Goal: Navigation & Orientation: Find specific page/section

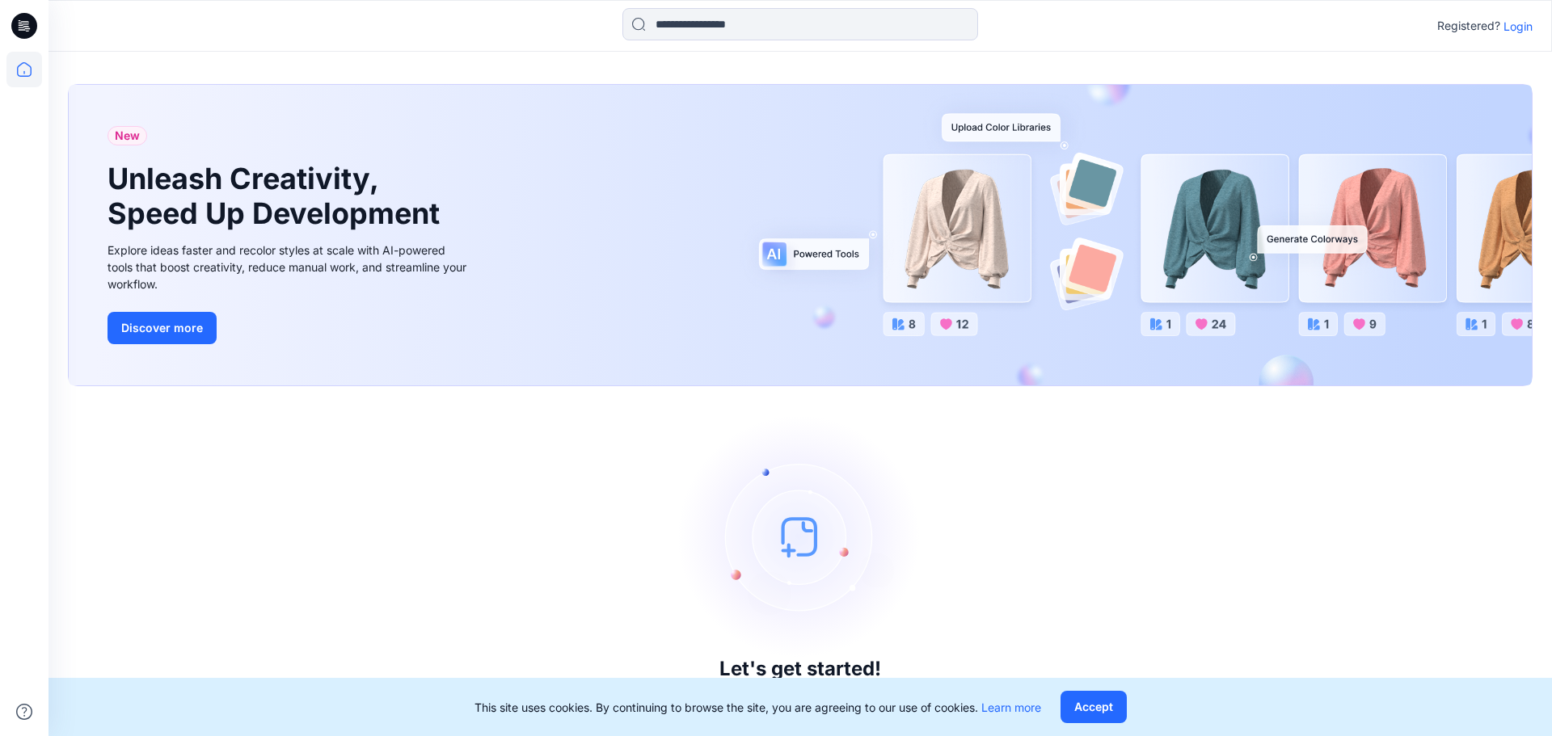
click at [1515, 24] on p "Login" at bounding box center [1517, 26] width 29 height 17
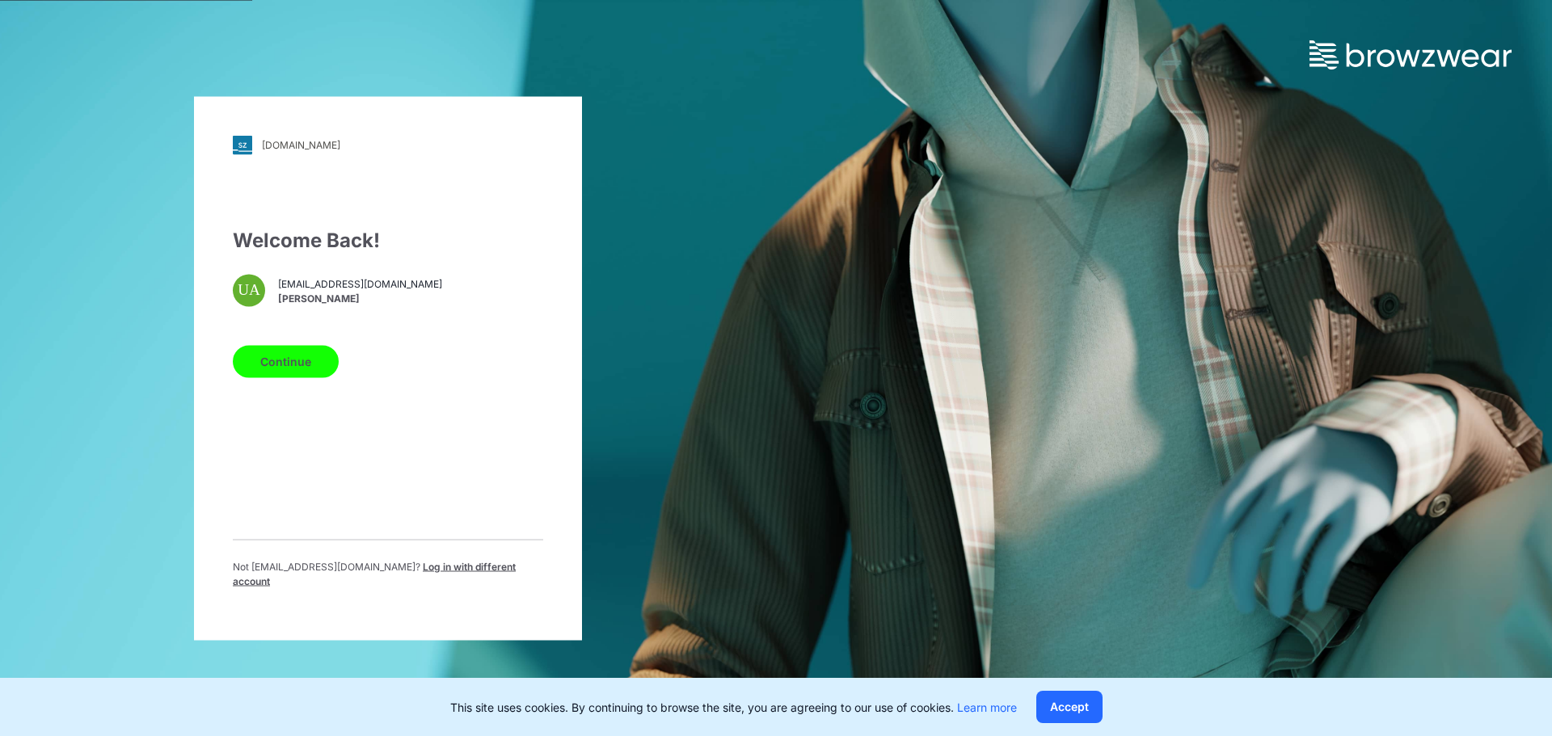
click at [297, 367] on button "Continue" at bounding box center [286, 361] width 106 height 32
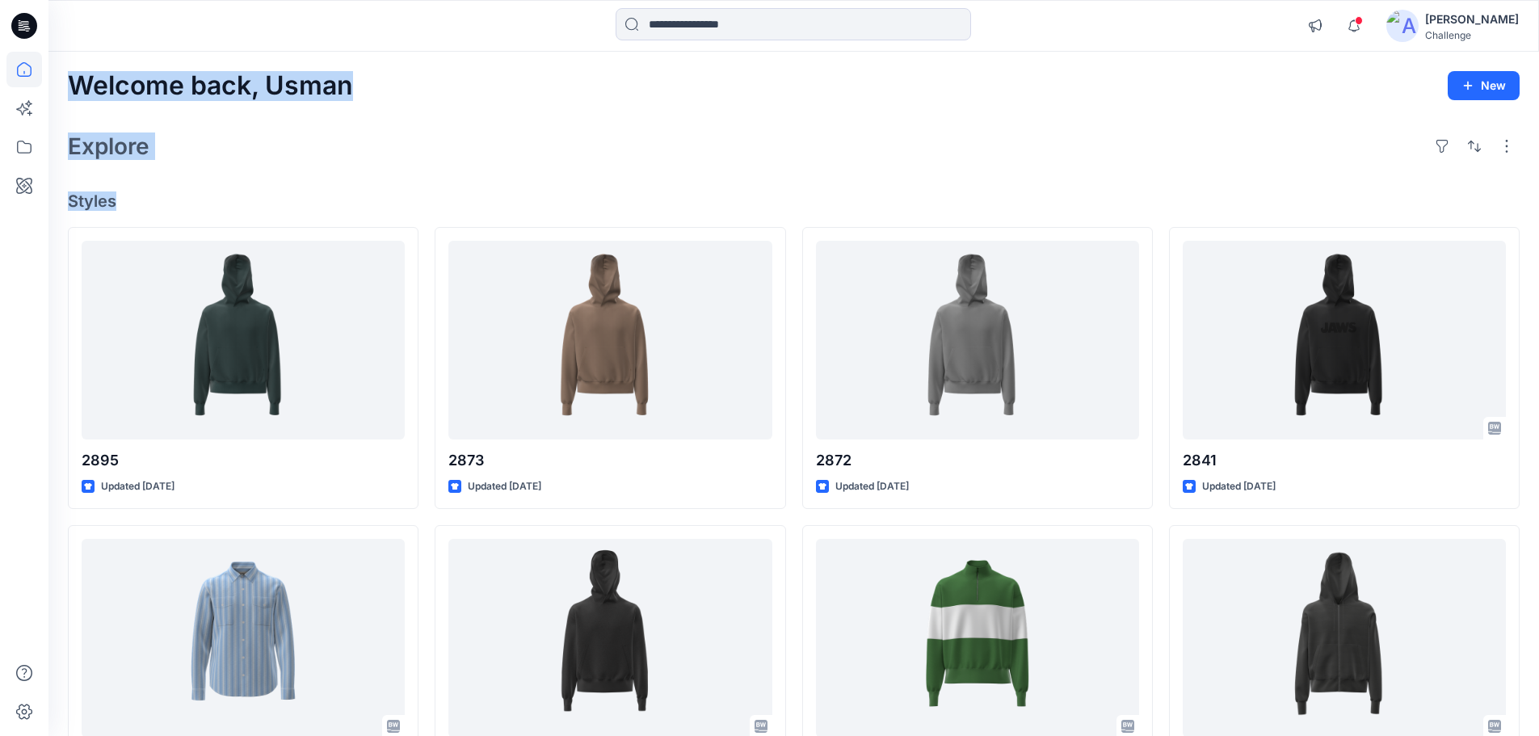
drag, startPoint x: 75, startPoint y: 78, endPoint x: 118, endPoint y: 192, distance: 122.5
click at [118, 192] on div "Welcome back, [PERSON_NAME] New Explore Styles 2895 Updated [DATE] 2821-3099 Up…" at bounding box center [793, 617] width 1491 height 1131
click at [168, 175] on div "Welcome back, [PERSON_NAME] New Explore Styles 2895 Updated [DATE] 2821-3099 Up…" at bounding box center [793, 617] width 1491 height 1131
drag, startPoint x: 69, startPoint y: 91, endPoint x: 120, endPoint y: 216, distance: 134.2
click at [120, 216] on div "Welcome back, [PERSON_NAME] New Explore Styles 2895 Updated [DATE] 2821-3099 Up…" at bounding box center [793, 617] width 1491 height 1131
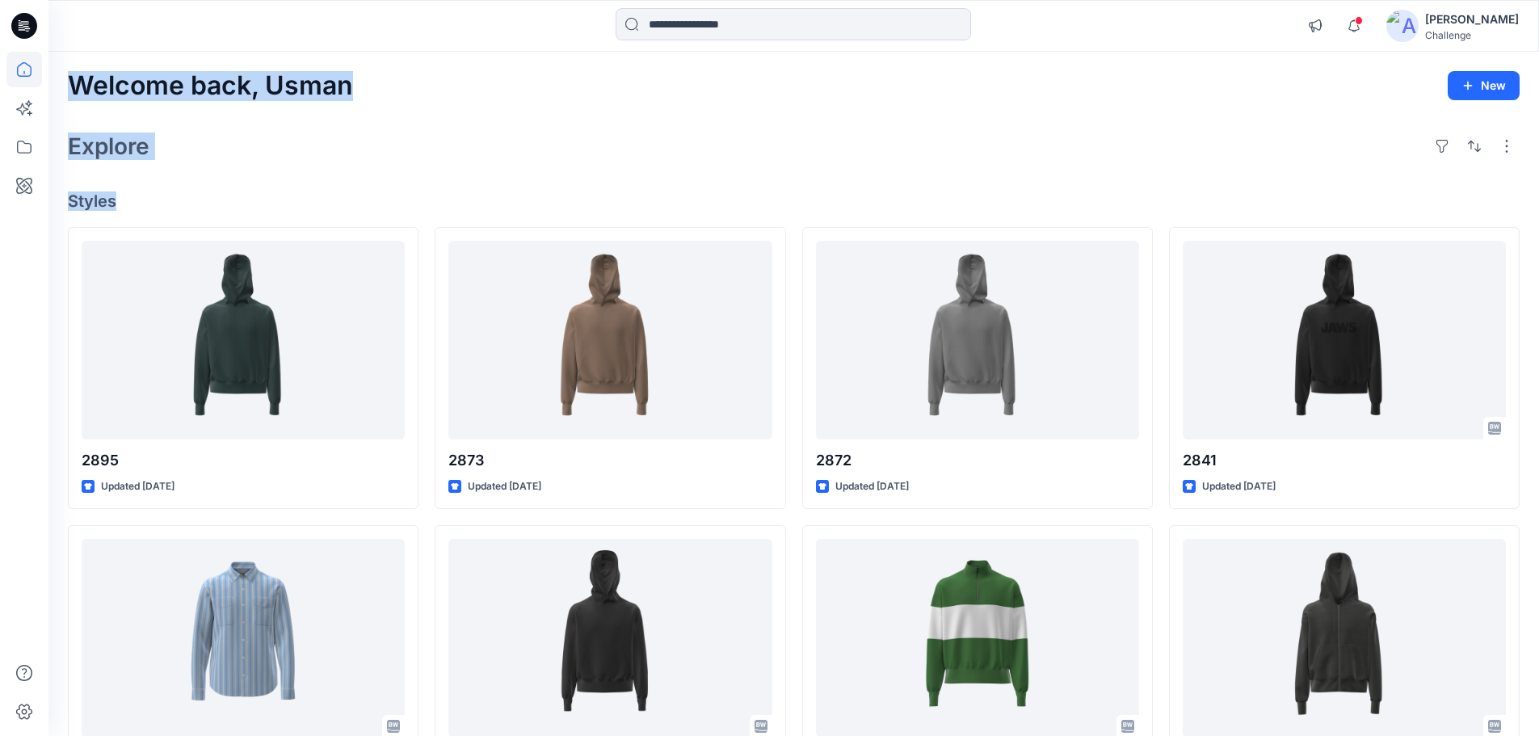
click at [106, 200] on h4 "Styles" at bounding box center [794, 201] width 1452 height 19
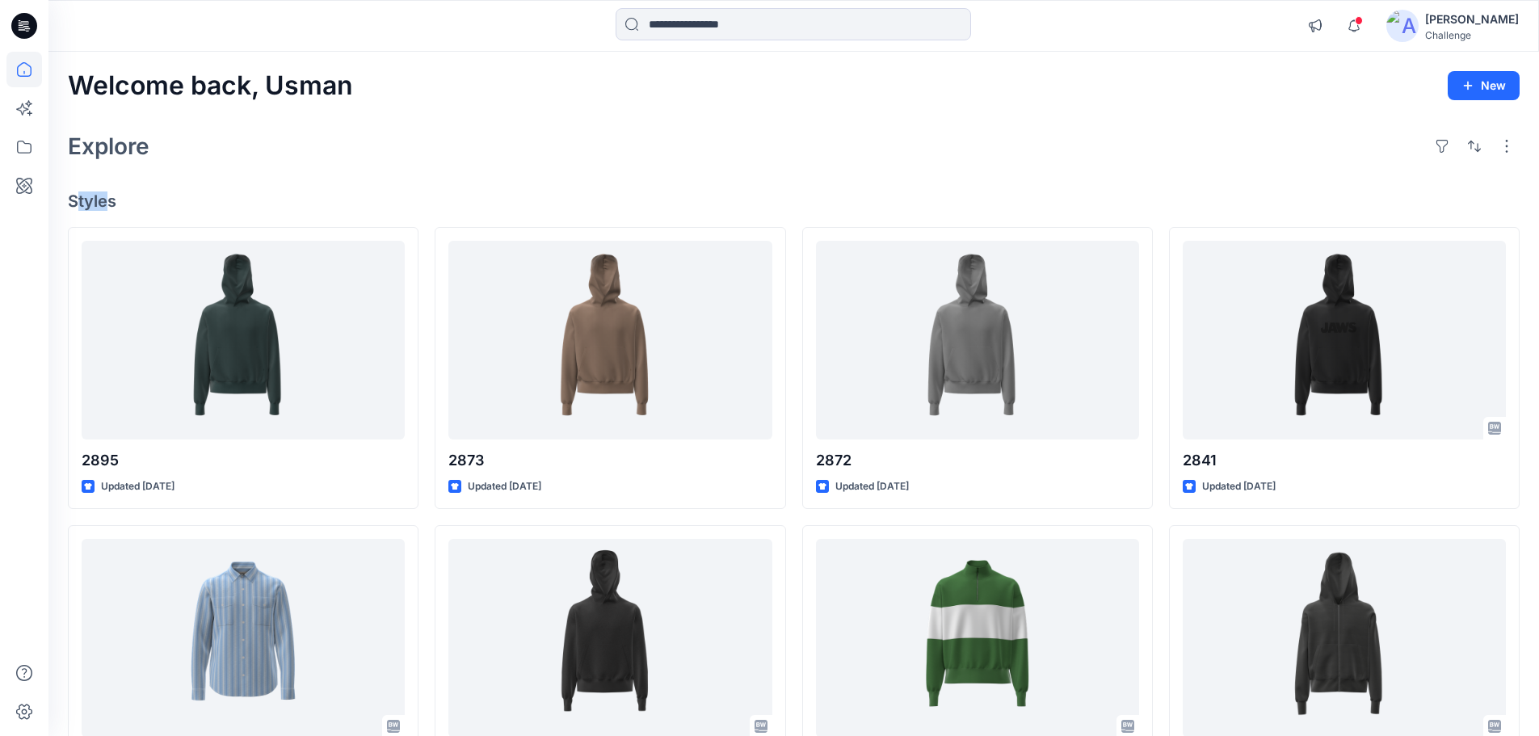
drag, startPoint x: 110, startPoint y: 200, endPoint x: 81, endPoint y: 197, distance: 29.3
click at [81, 197] on h4 "Styles" at bounding box center [794, 201] width 1452 height 19
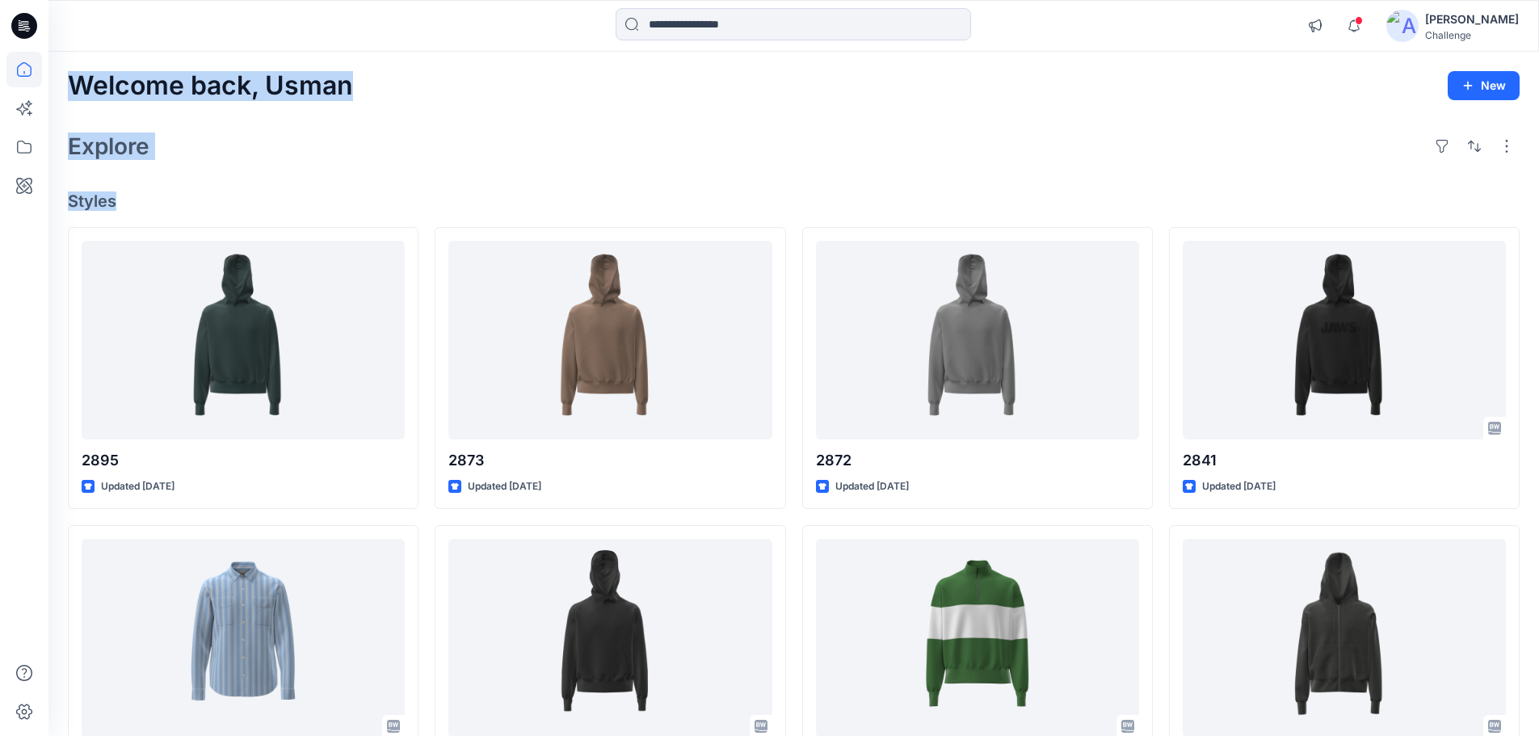
drag, startPoint x: 114, startPoint y: 201, endPoint x: 73, endPoint y: 77, distance: 131.1
click at [73, 77] on div "Welcome back, [PERSON_NAME] New Explore Styles 2895 Updated [DATE] 2821-3099 Up…" at bounding box center [793, 617] width 1491 height 1131
click at [131, 152] on h2 "Explore" at bounding box center [109, 146] width 82 height 26
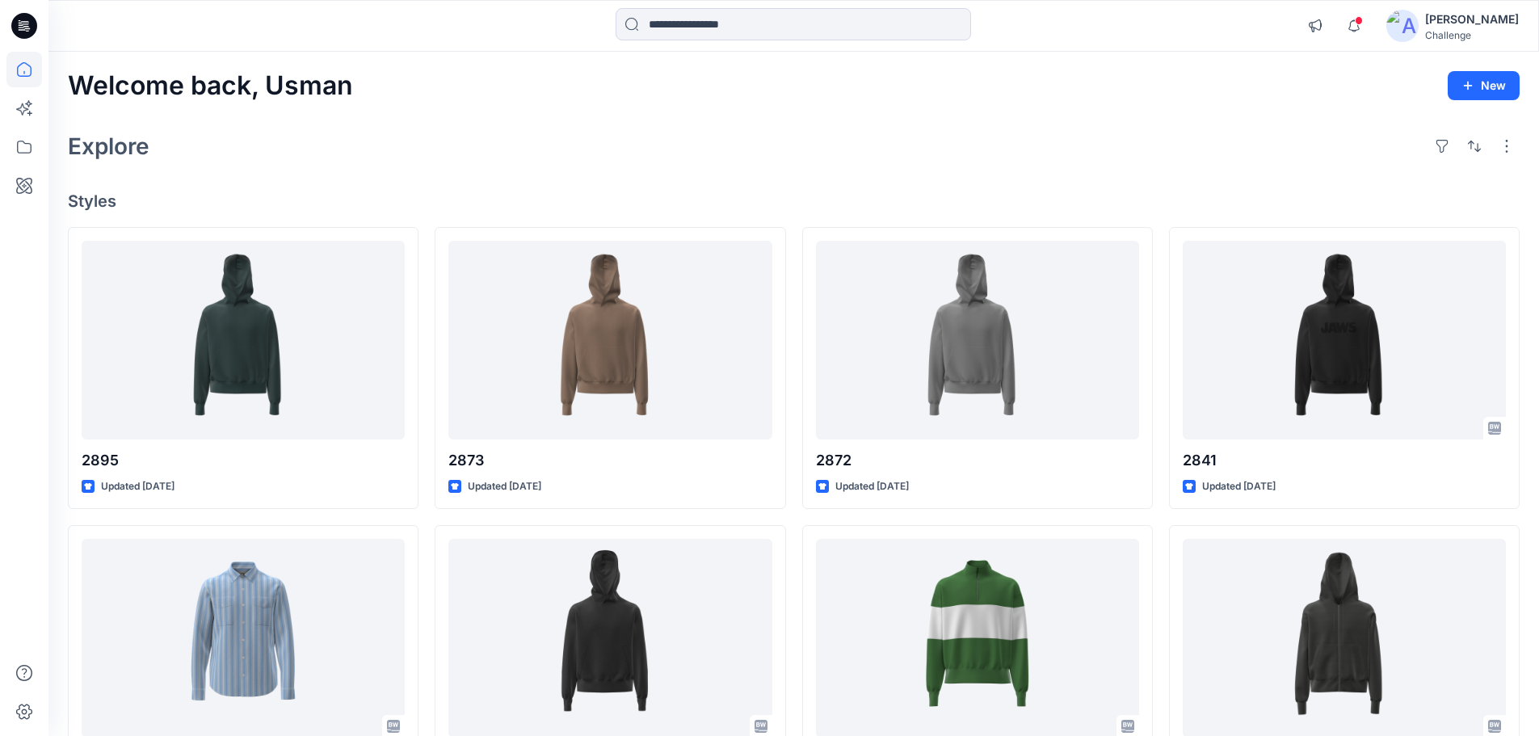
click at [112, 196] on h4 "Styles" at bounding box center [794, 201] width 1452 height 19
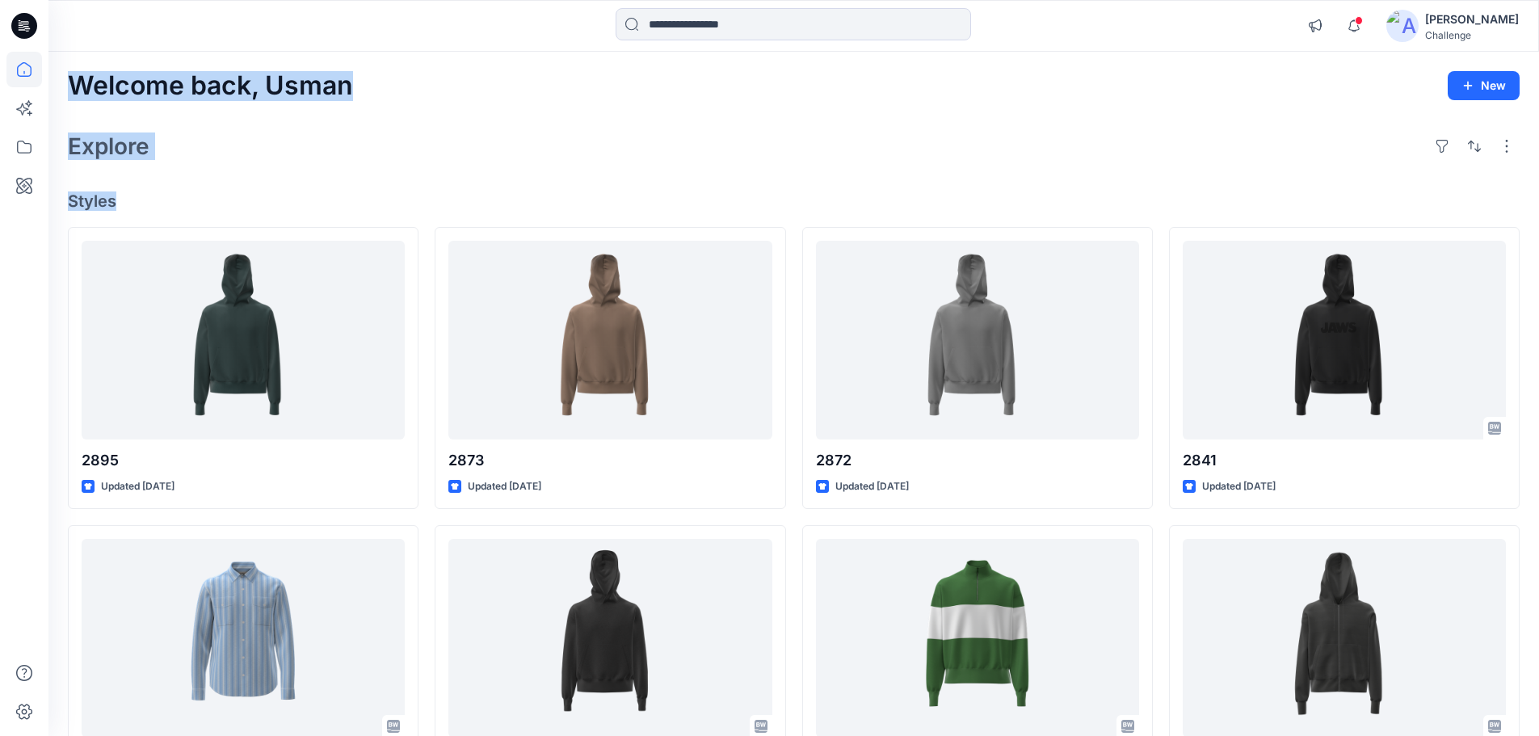
drag, startPoint x: 115, startPoint y: 204, endPoint x: 69, endPoint y: 94, distance: 119.6
click at [69, 94] on div "Welcome back, [PERSON_NAME] New Explore Styles 2895 Updated [DATE] 2821-3099 Up…" at bounding box center [793, 617] width 1491 height 1131
click at [77, 145] on h2 "Explore" at bounding box center [109, 146] width 82 height 26
click at [76, 95] on h2 "Welcome back, Usman" at bounding box center [210, 86] width 285 height 30
drag, startPoint x: 68, startPoint y: 86, endPoint x: 116, endPoint y: 205, distance: 128.0
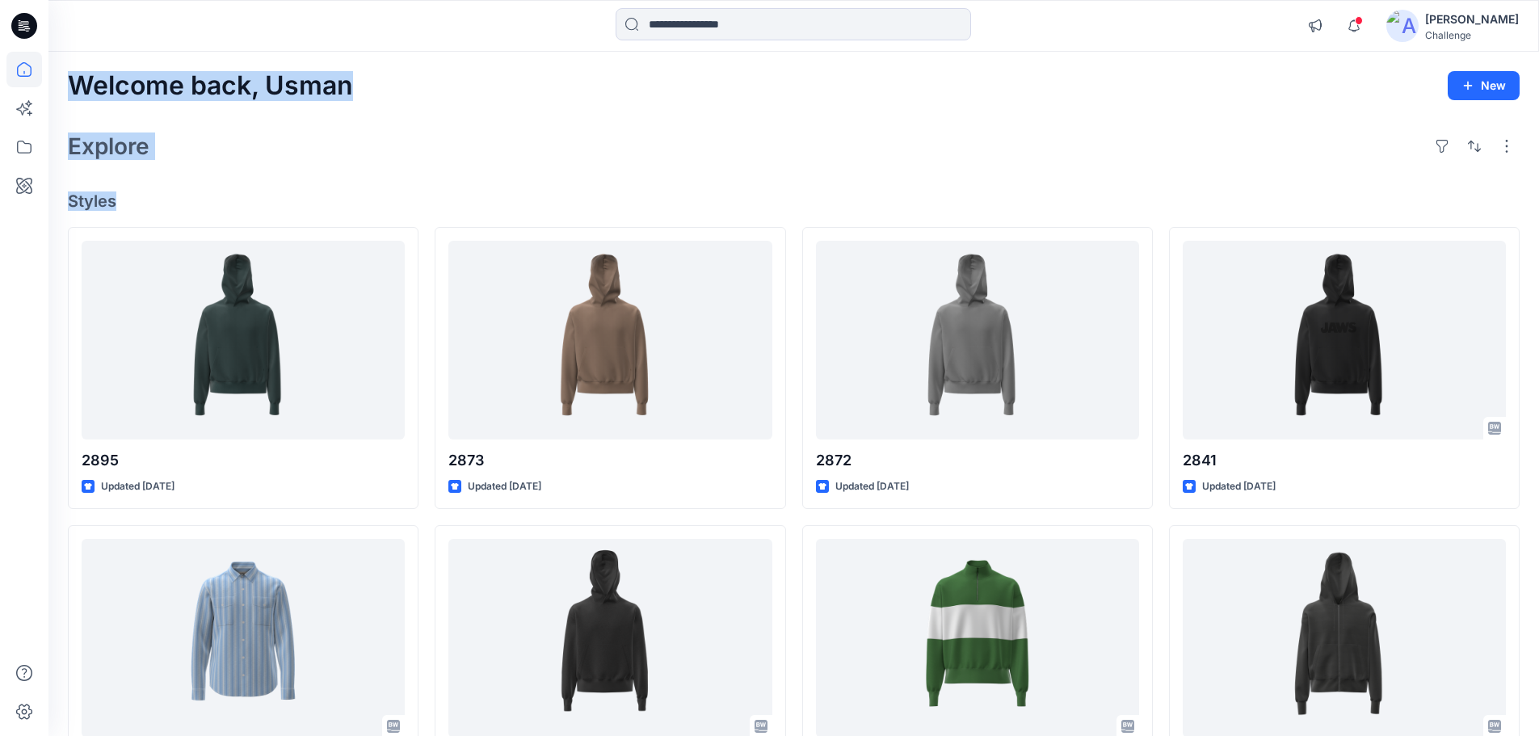
click at [116, 205] on div "Welcome back, [PERSON_NAME] New Explore Styles 2895 Updated [DATE] 2821-3099 Up…" at bounding box center [793, 617] width 1491 height 1131
click at [112, 147] on h2 "Explore" at bounding box center [109, 146] width 82 height 26
drag, startPoint x: 116, startPoint y: 204, endPoint x: 74, endPoint y: 92, distance: 119.9
click at [74, 92] on div "Welcome back, [PERSON_NAME] New Explore Styles 2895 Updated [DATE] 2821-3099 Up…" at bounding box center [793, 617] width 1491 height 1131
click at [95, 157] on h2 "Explore" at bounding box center [109, 146] width 82 height 26
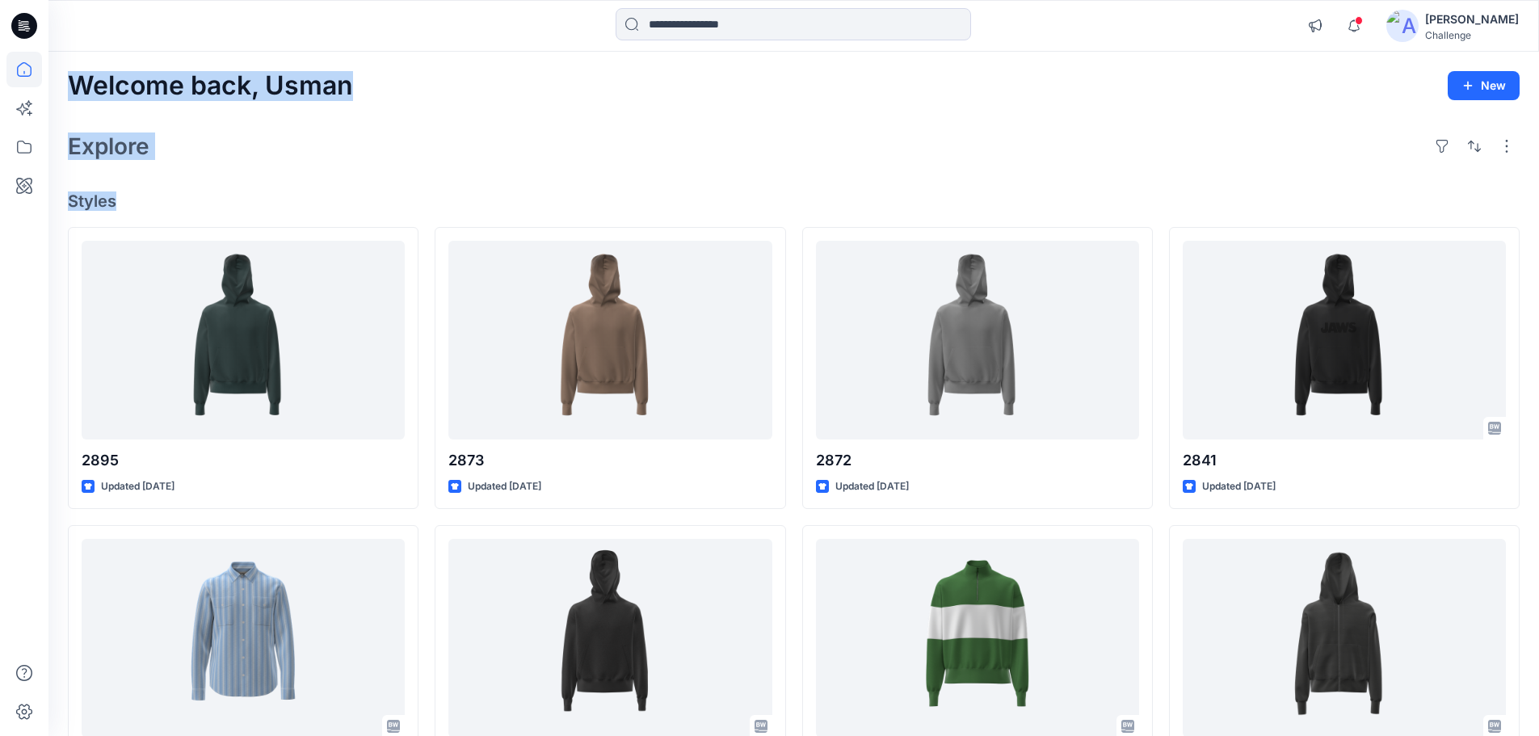
drag, startPoint x: 68, startPoint y: 91, endPoint x: 118, endPoint y: 208, distance: 128.2
click at [118, 208] on div "Welcome back, [PERSON_NAME] New Explore Styles 2895 Updated [DATE] 2821-3099 Up…" at bounding box center [793, 617] width 1491 height 1131
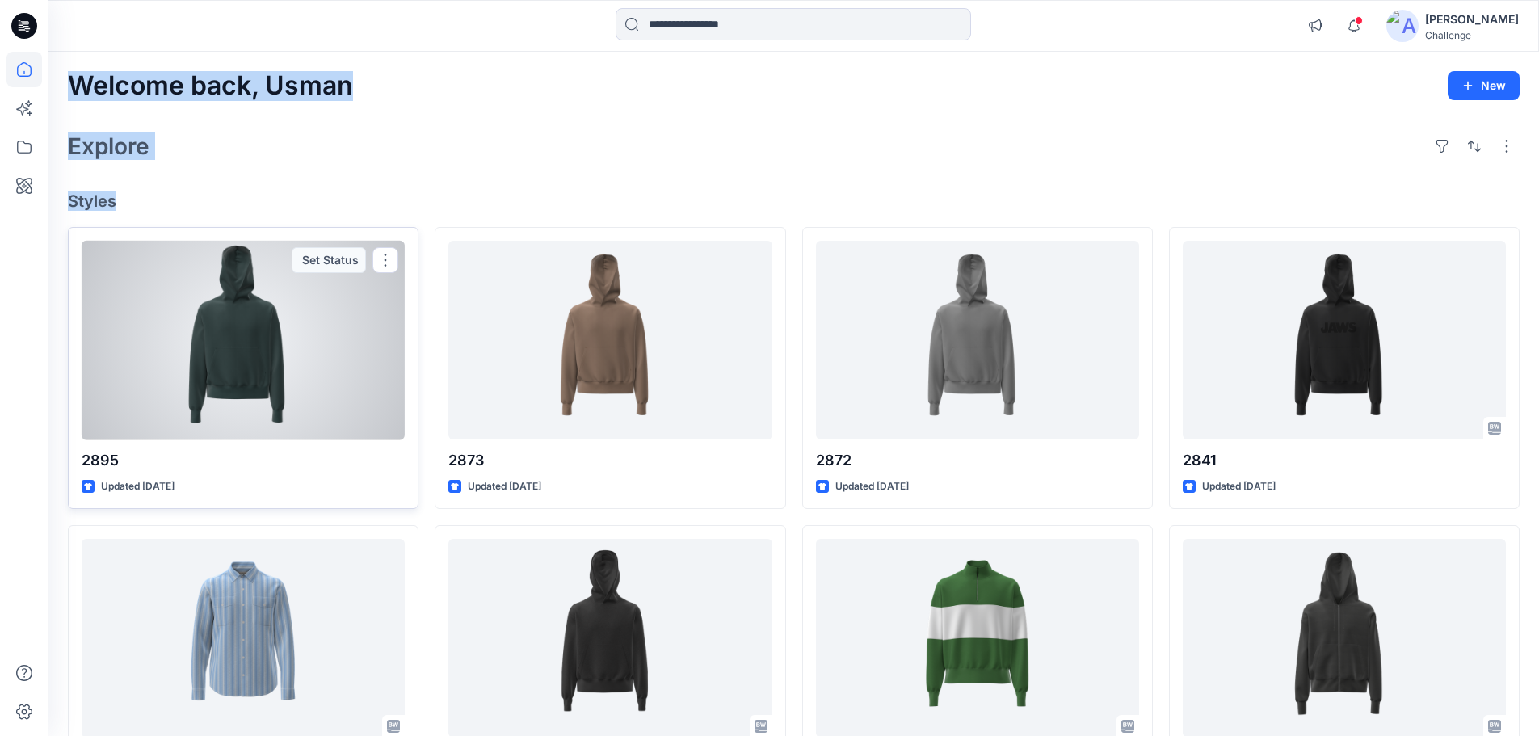
click at [286, 351] on div at bounding box center [243, 341] width 323 height 200
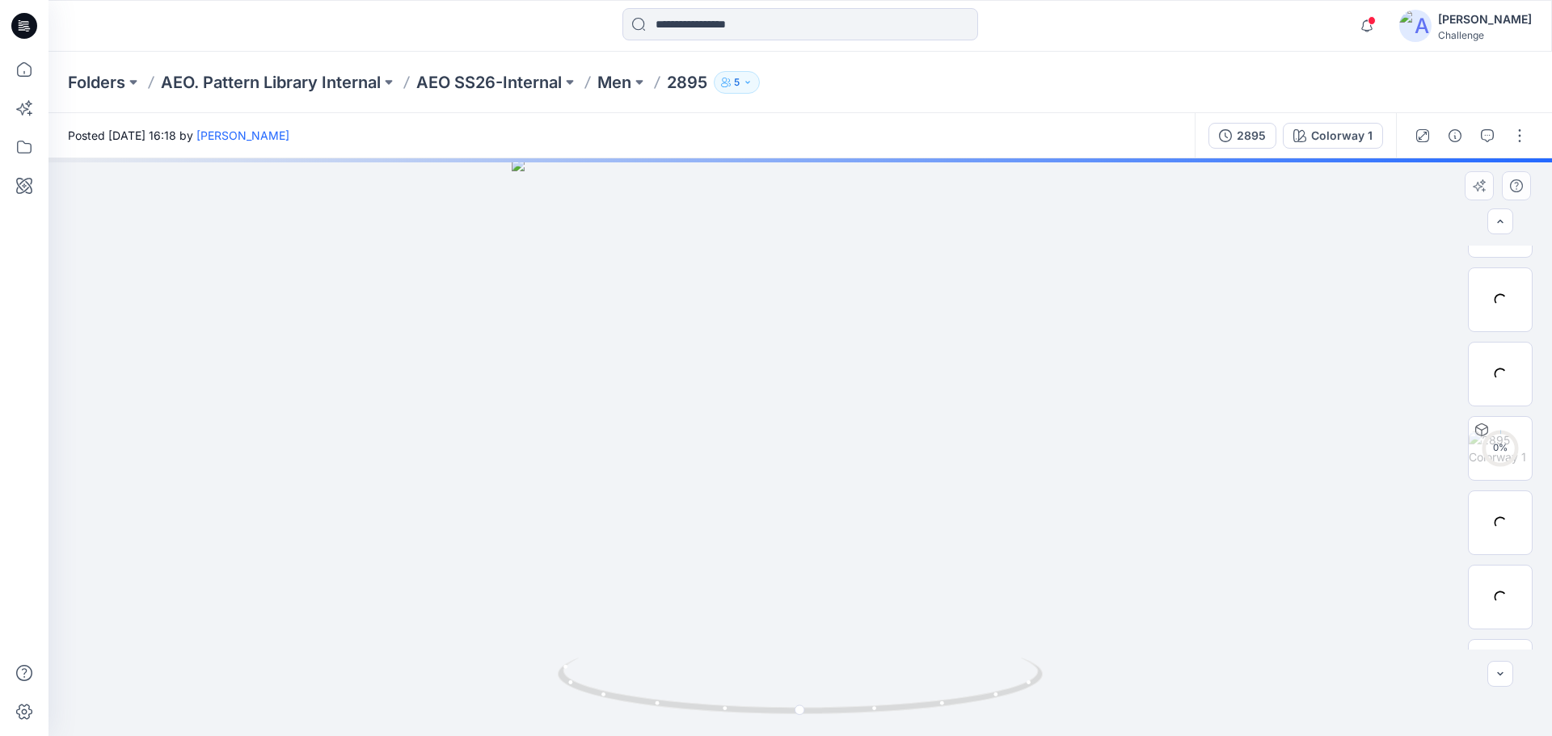
scroll to position [330, 0]
click at [1493, 478] on img at bounding box center [1499, 469] width 63 height 34
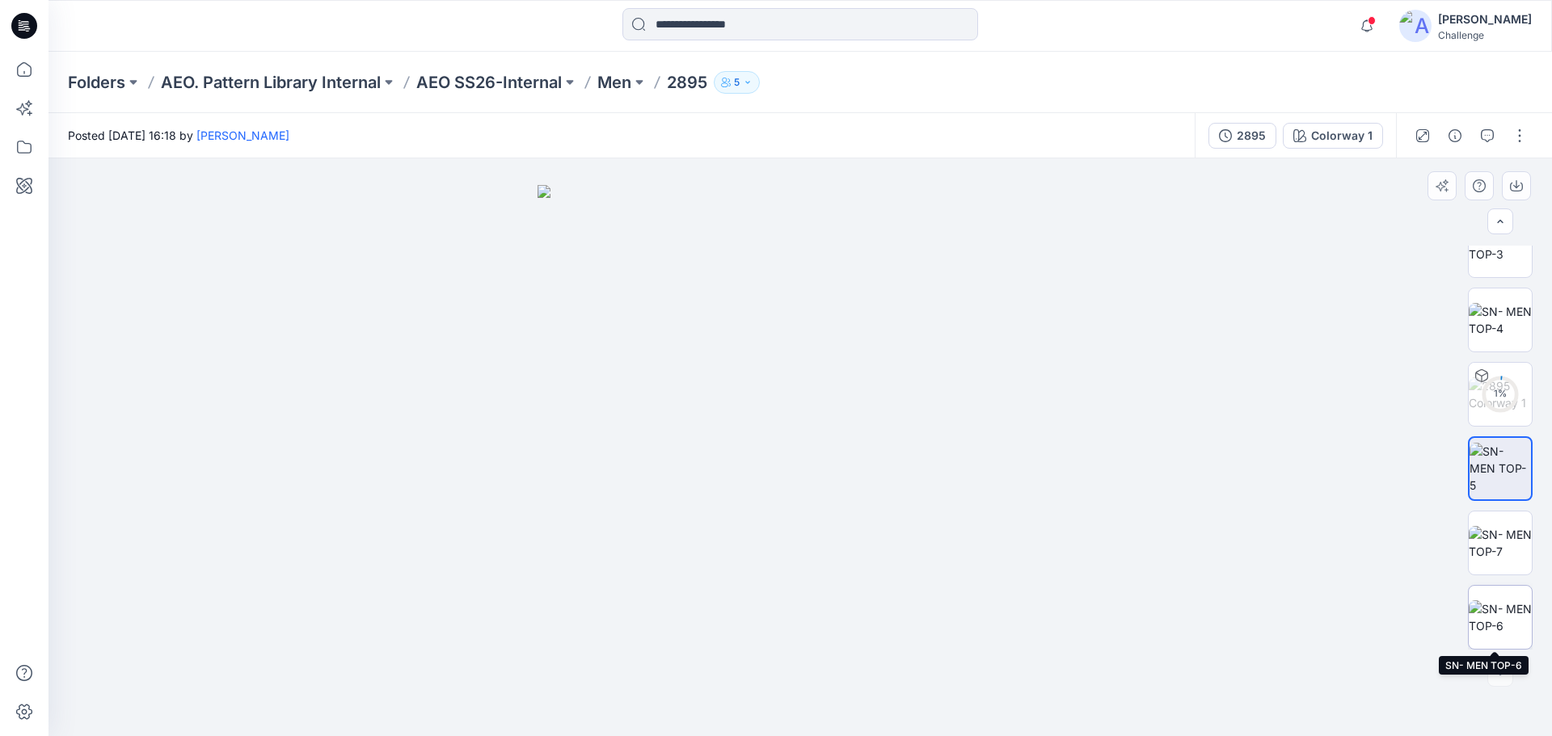
click at [1499, 627] on img at bounding box center [1499, 617] width 63 height 34
